Goal: Entertainment & Leisure: Consume media (video, audio)

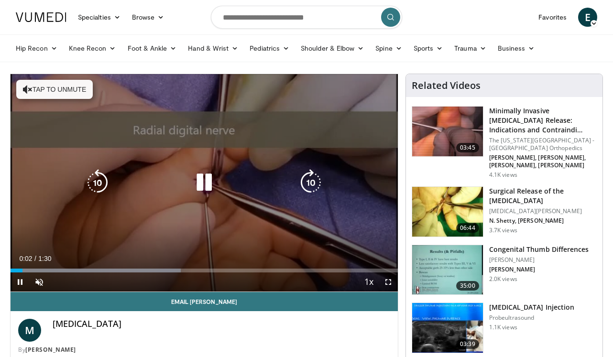
click at [80, 201] on div "10 seconds Tap to unmute" at bounding box center [205, 183] width 388 height 218
click at [207, 190] on icon "Video Player" at bounding box center [204, 182] width 27 height 27
click at [202, 170] on icon "Video Player" at bounding box center [204, 182] width 27 height 27
click at [201, 170] on icon "Video Player" at bounding box center [204, 182] width 27 height 27
click at [200, 172] on icon "Video Player" at bounding box center [204, 182] width 27 height 27
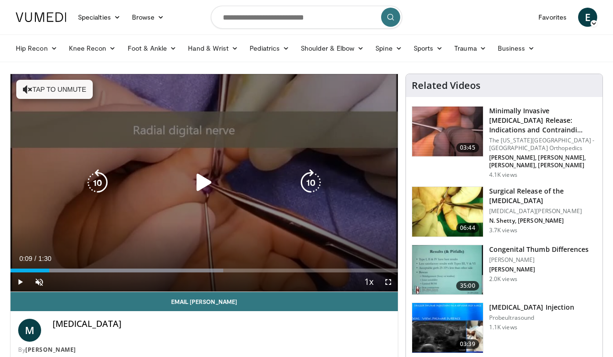
drag, startPoint x: 236, startPoint y: 141, endPoint x: 225, endPoint y: 142, distance: 11.6
click at [233, 141] on div "10 seconds Tap to unmute" at bounding box center [205, 183] width 388 height 218
click at [48, 89] on button "Tap to unmute" at bounding box center [54, 89] width 77 height 19
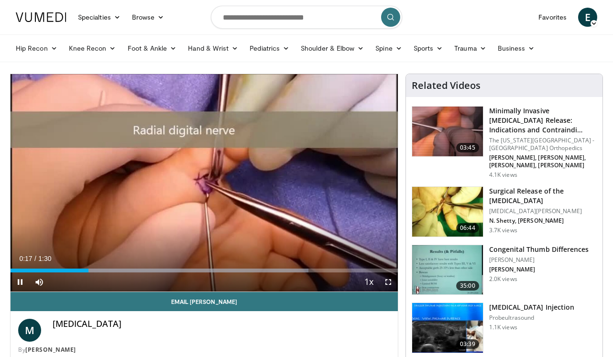
drag, startPoint x: 57, startPoint y: 285, endPoint x: 100, endPoint y: 285, distance: 43.1
click at [100, 285] on div "Current Time 0:17 / Duration 1:30 Pause Skip Backward Skip Forward Mute 100% Lo…" at bounding box center [205, 282] width 388 height 19
click at [388, 286] on span "Video Player" at bounding box center [388, 282] width 19 height 19
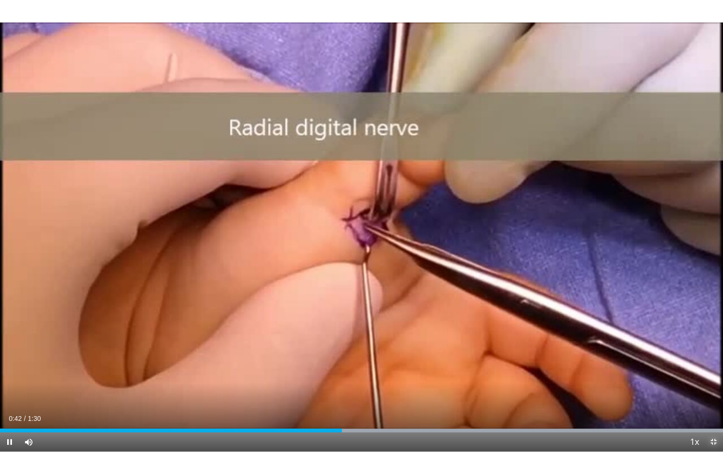
click at [613, 357] on span "Video Player" at bounding box center [713, 441] width 19 height 19
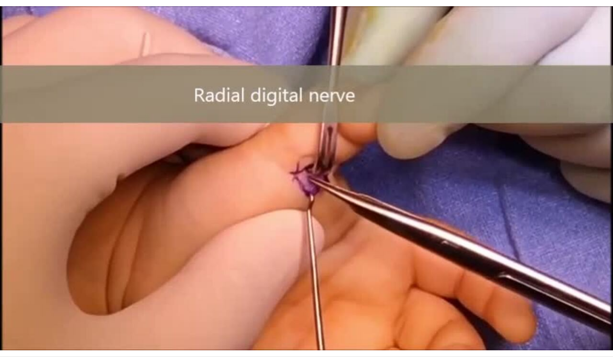
scroll to position [55, 0]
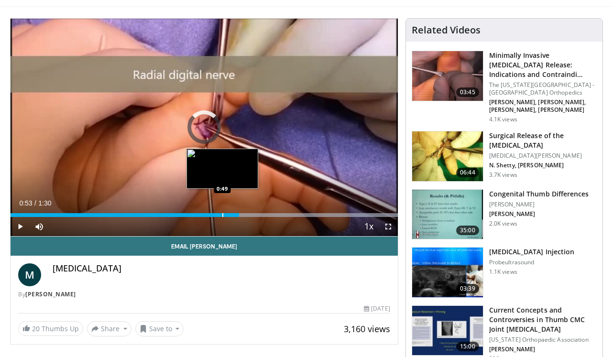
click at [222, 216] on div "Progress Bar" at bounding box center [222, 215] width 1 height 4
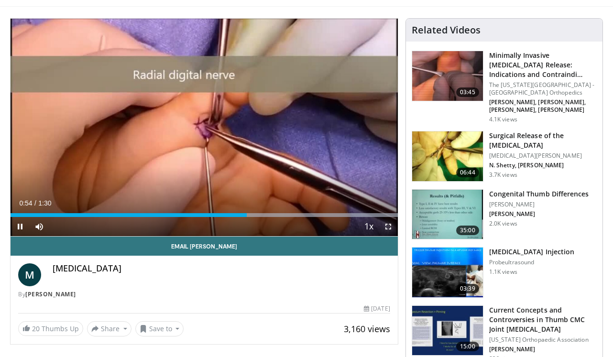
click at [386, 225] on span "Video Player" at bounding box center [388, 226] width 19 height 19
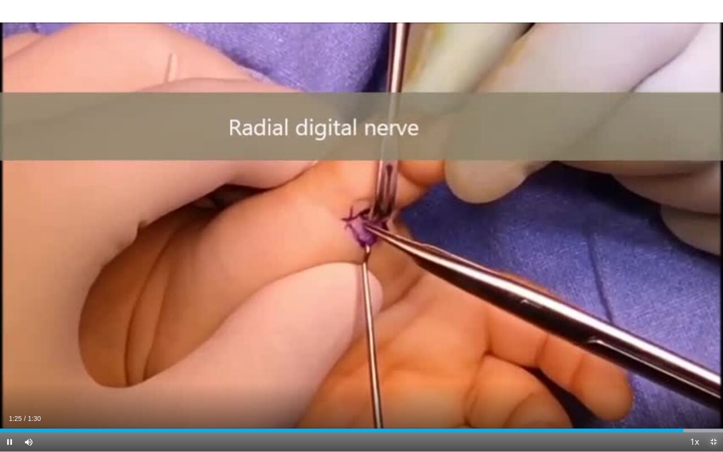
click at [613, 357] on span "Video Player" at bounding box center [713, 441] width 19 height 19
